Goal: Find specific page/section: Find specific page/section

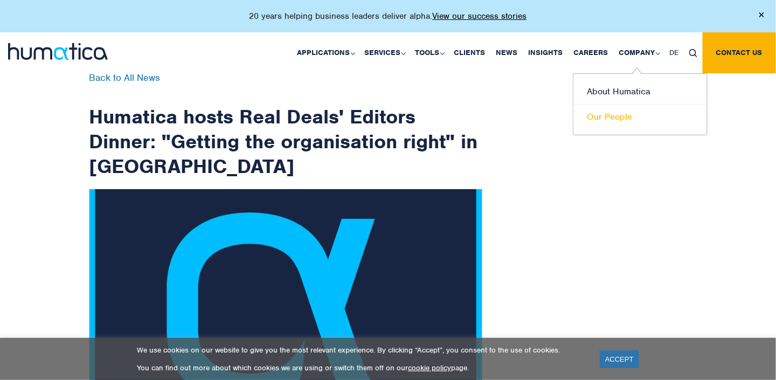
click at [619, 114] on link "Our People" at bounding box center [641, 117] width 134 height 25
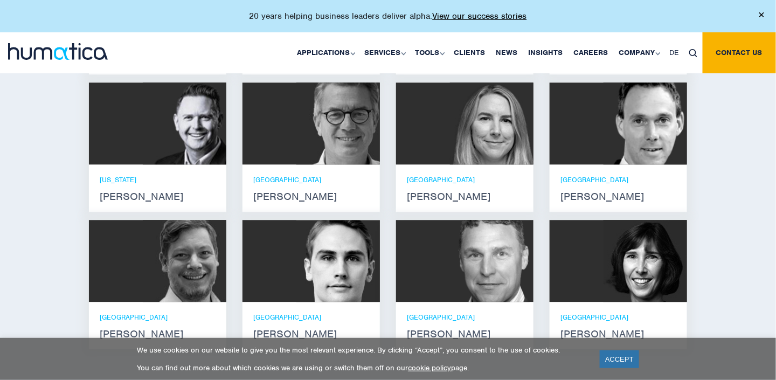
scroll to position [841, 0]
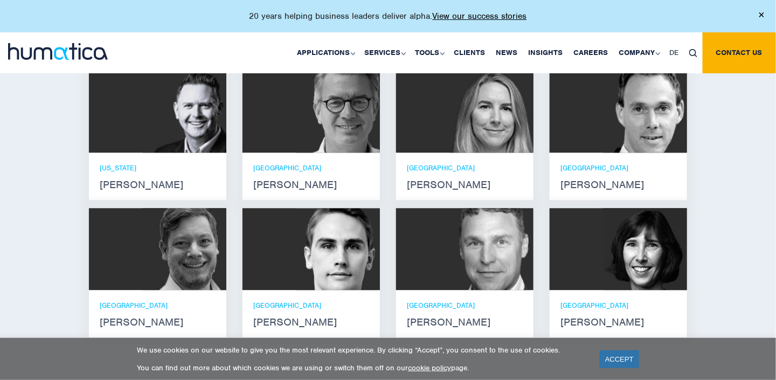
click at [616, 181] on strong "Andreas Knobloch" at bounding box center [619, 185] width 116 height 9
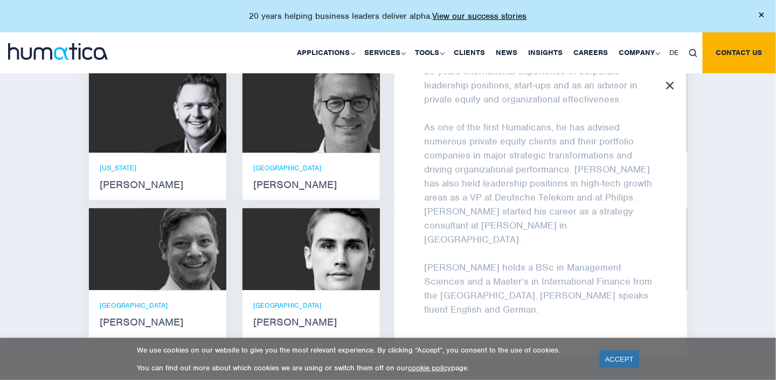
scroll to position [85, 0]
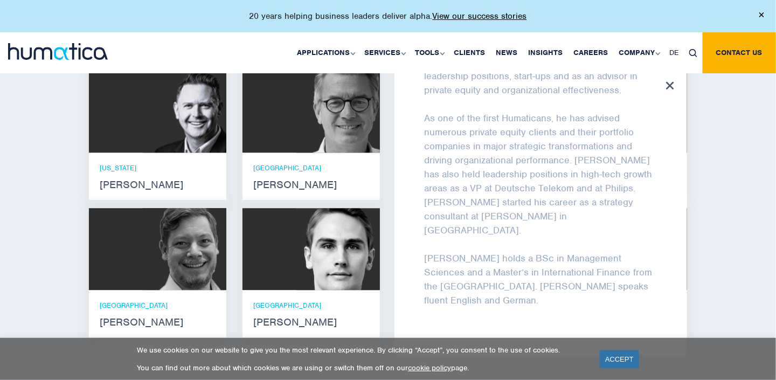
click at [675, 75] on div "Andreas Knobloch Andreas Knobloch is managing director at Humatica GmbH in Muni…" at bounding box center [541, 213] width 293 height 285
click at [667, 81] on icon at bounding box center [670, 85] width 8 height 8
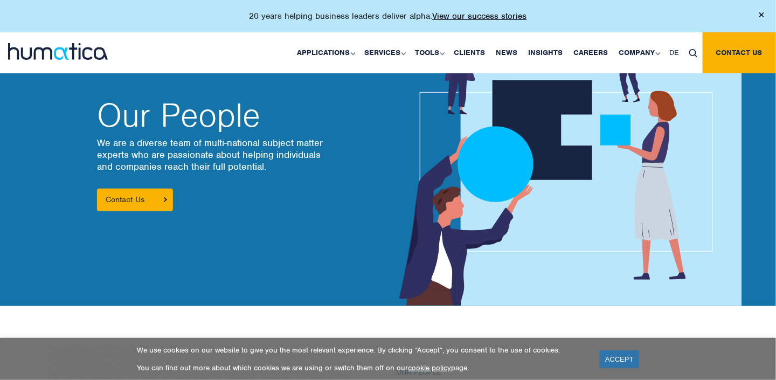
scroll to position [0, 0]
